Goal: Navigation & Orientation: Find specific page/section

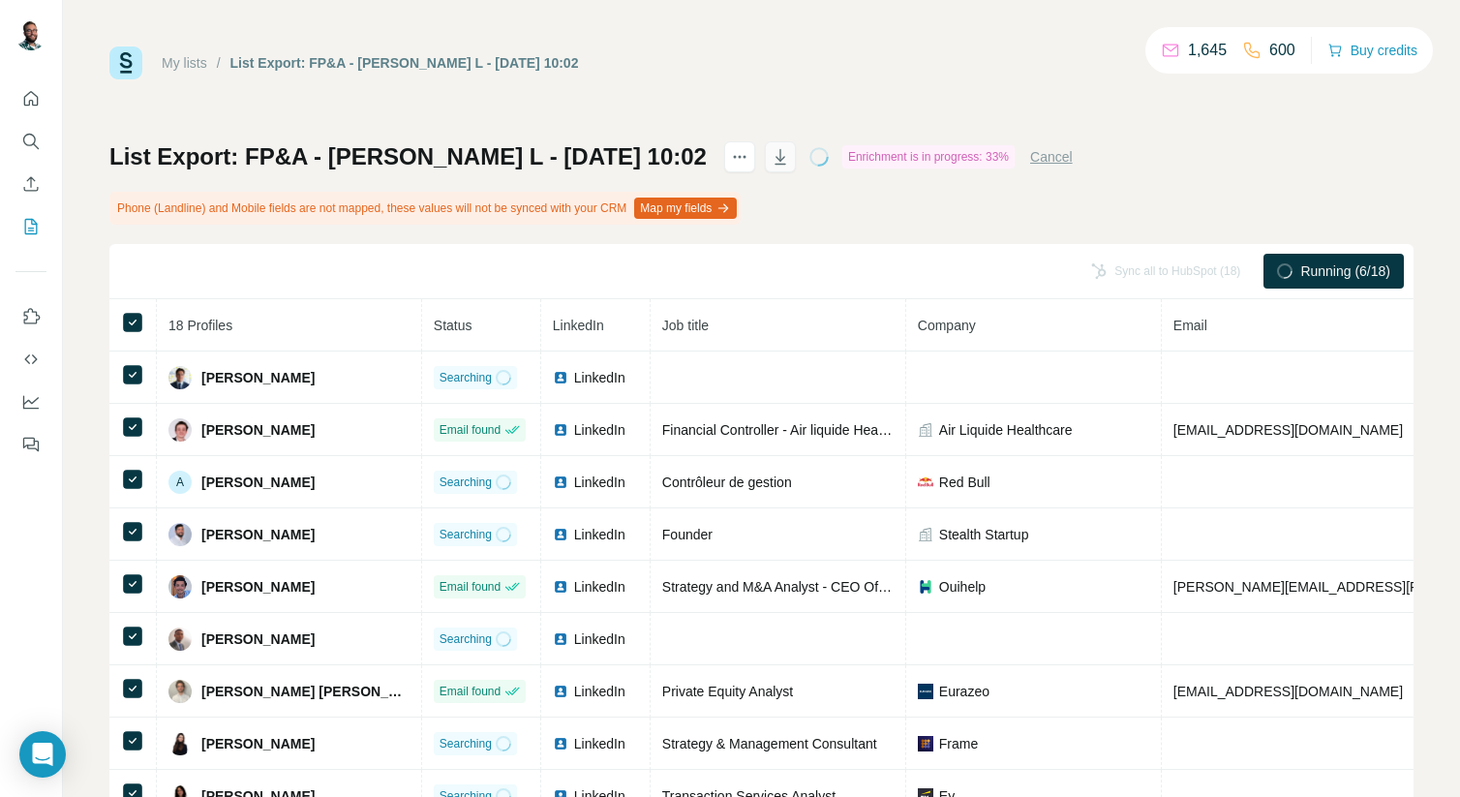
click at [771, 165] on icon "button" at bounding box center [780, 156] width 19 height 19
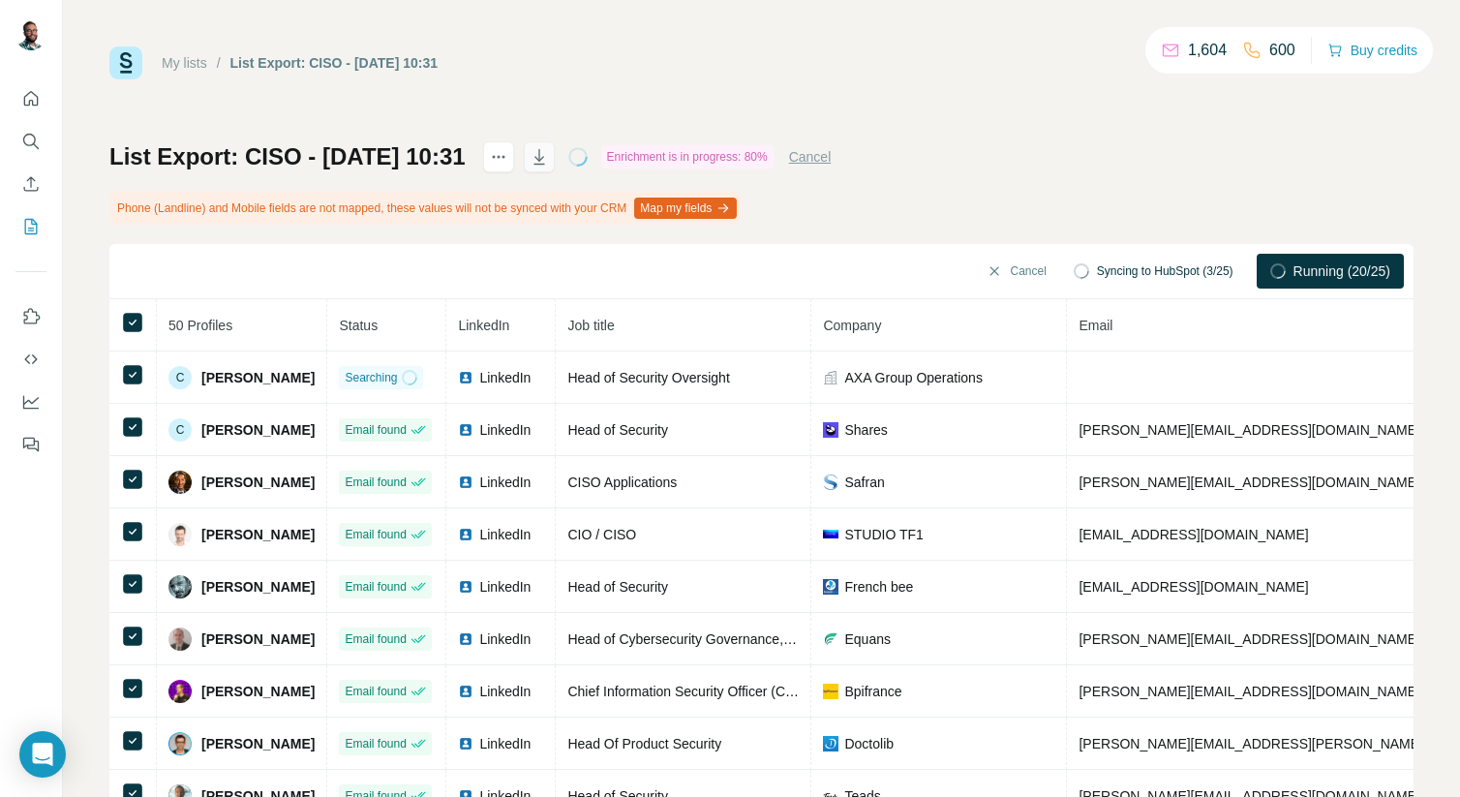
click at [549, 158] on icon "button" at bounding box center [539, 156] width 19 height 19
